Goal: Information Seeking & Learning: Learn about a topic

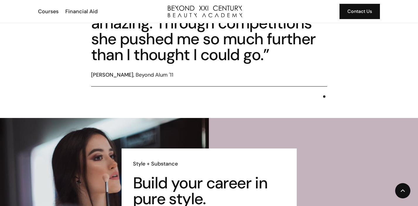
scroll to position [1258, 0]
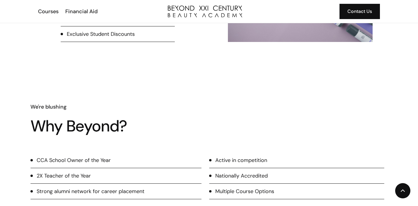
scroll to position [472, 0]
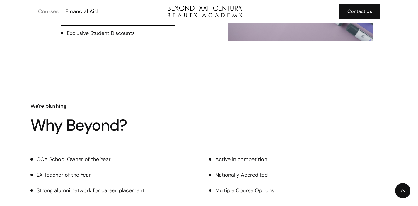
click at [54, 11] on div "Courses" at bounding box center [48, 12] width 20 height 8
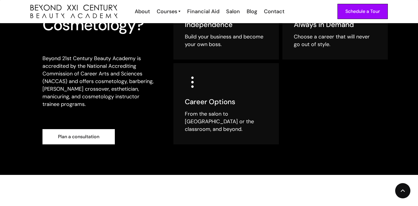
scroll to position [202, 0]
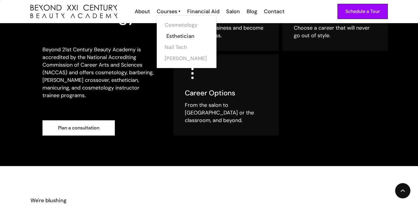
click at [177, 36] on link "Esthetician" at bounding box center [188, 35] width 44 height 11
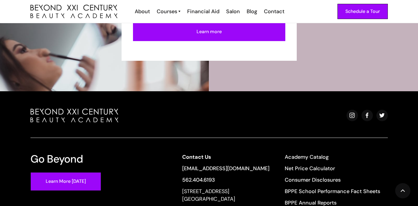
scroll to position [1922, 0]
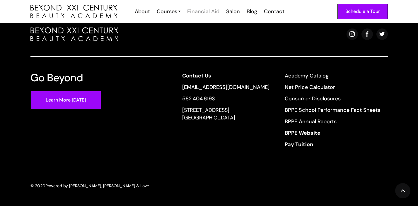
click at [208, 10] on div "Financial Aid" at bounding box center [203, 12] width 32 height 8
